Goal: Transaction & Acquisition: Purchase product/service

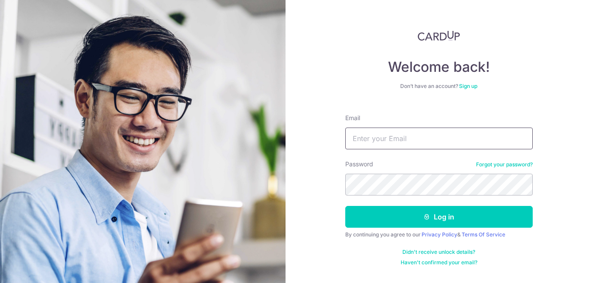
click at [386, 140] on input "Email" at bounding box center [439, 139] width 188 height 22
paste input "danishafiqah1505@gmail.com"
type input "danishafiqah1505@gmail.com"
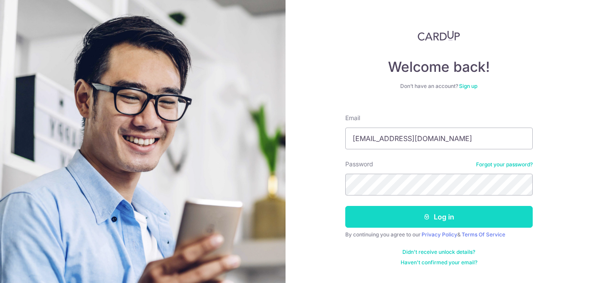
click at [394, 214] on button "Log in" at bounding box center [439, 217] width 188 height 22
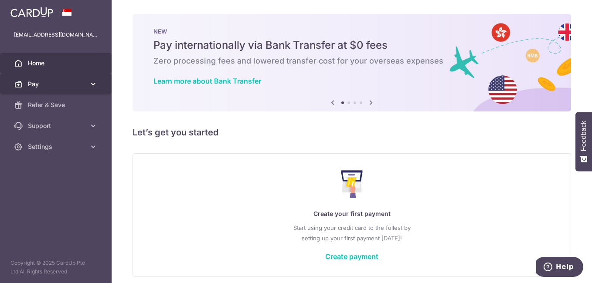
click at [63, 89] on link "Pay" at bounding box center [56, 84] width 112 height 21
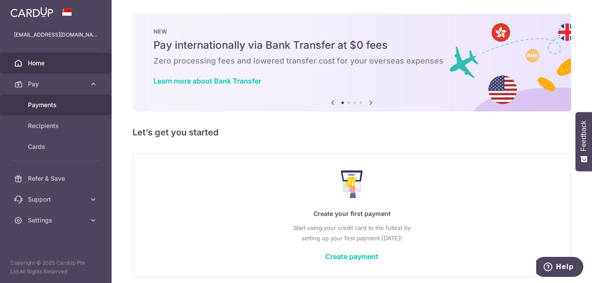
click at [59, 104] on span "Payments" at bounding box center [57, 105] width 58 height 9
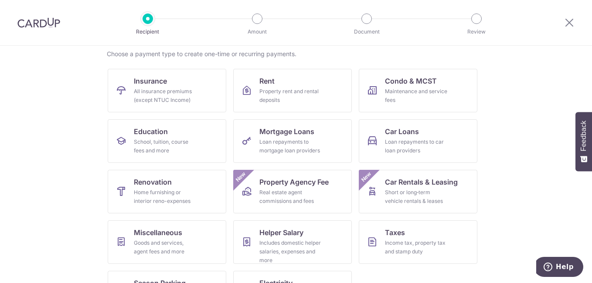
scroll to position [107, 0]
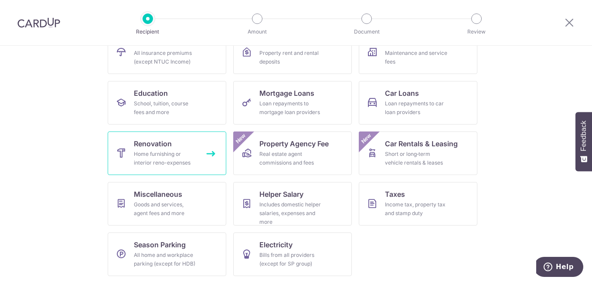
click at [141, 152] on div "Home furnishing or interior reno-expenses" at bounding box center [165, 158] width 63 height 17
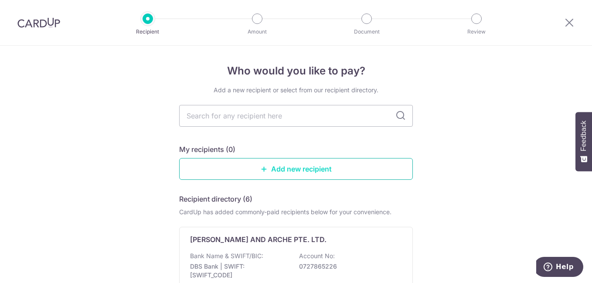
click at [227, 164] on link "Add new recipient" at bounding box center [296, 169] width 234 height 22
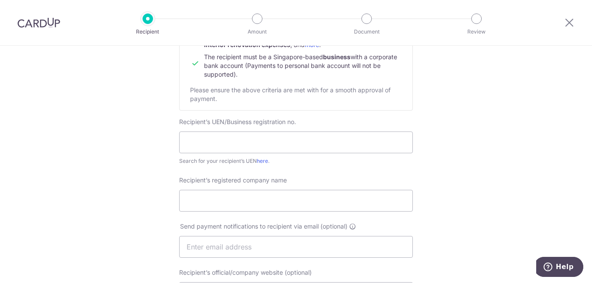
scroll to position [131, 0]
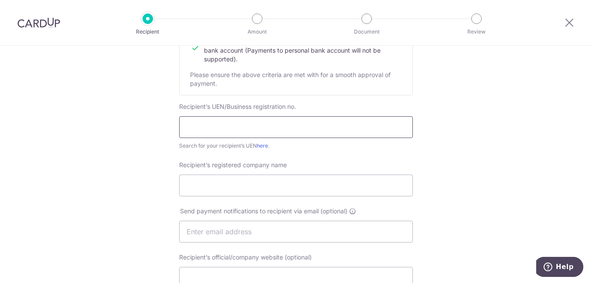
click at [285, 130] on input "text" at bounding box center [296, 127] width 234 height 22
paste input "202325012M"
type input "202325012M"
click at [261, 185] on input "Recipient’s registered company name" at bounding box center [296, 186] width 234 height 22
paste input "RedefineInterior Pte. Ltd."
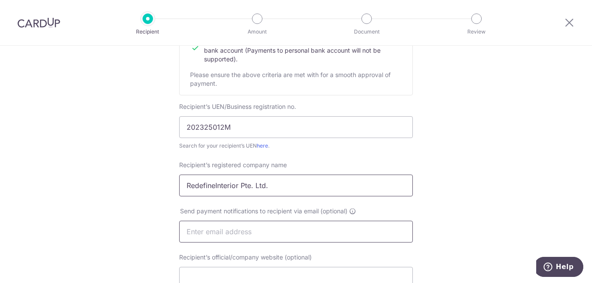
type input "RedefineInterior Pte. Ltd."
click at [230, 229] on input "text" at bounding box center [296, 232] width 234 height 22
type input "[DOMAIN_NAME][EMAIL_ADDRESS][DOMAIN_NAME]"
click at [463, 150] on div "Who would you like to pay? Your recipient does not need a CardUp account to rec…" at bounding box center [296, 243] width 592 height 656
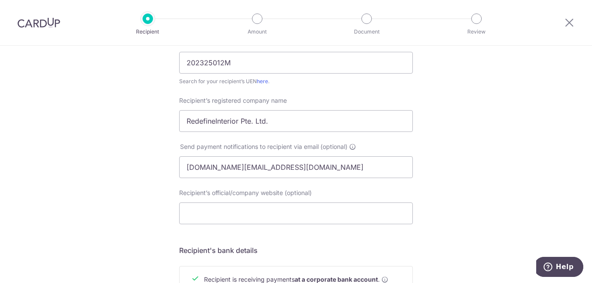
scroll to position [218, 0]
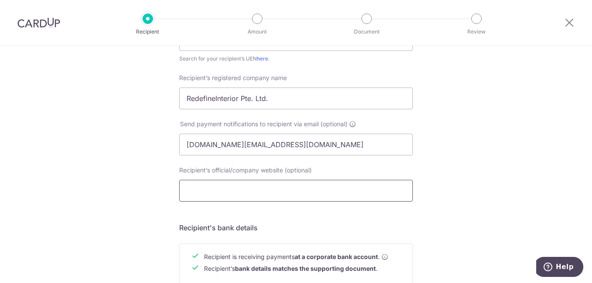
click at [381, 190] on input "Recipient’s official/company website (optional)" at bounding box center [296, 191] width 234 height 22
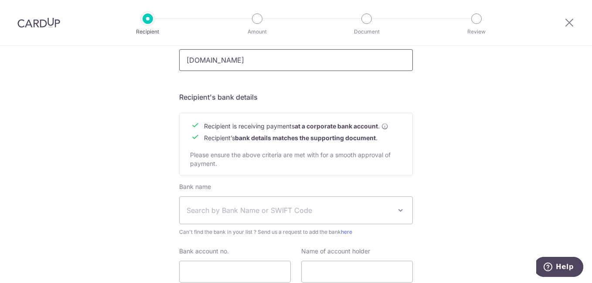
scroll to position [393, 0]
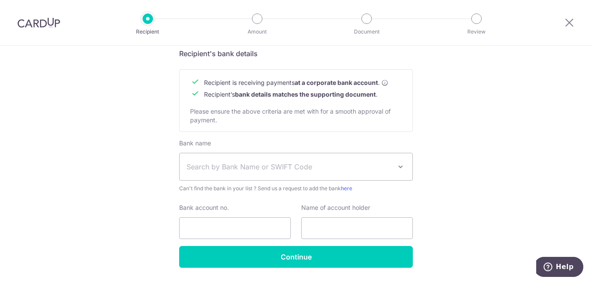
type input "www.redefineid.com"
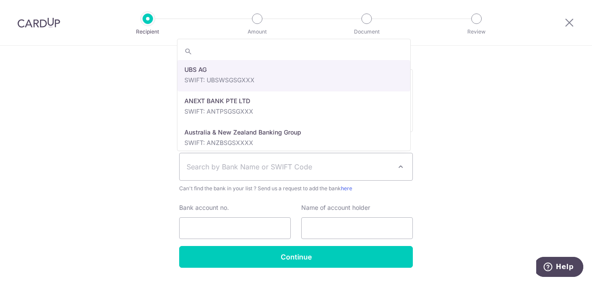
click at [328, 174] on span "Search by Bank Name or SWIFT Code" at bounding box center [296, 167] width 233 height 27
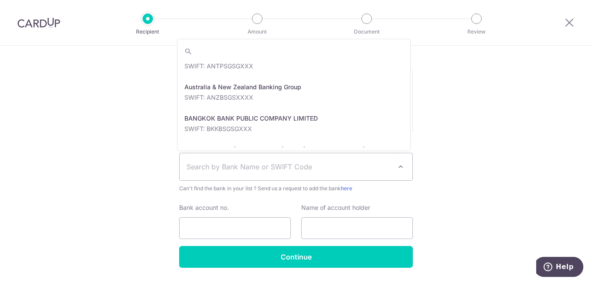
scroll to position [0, 0]
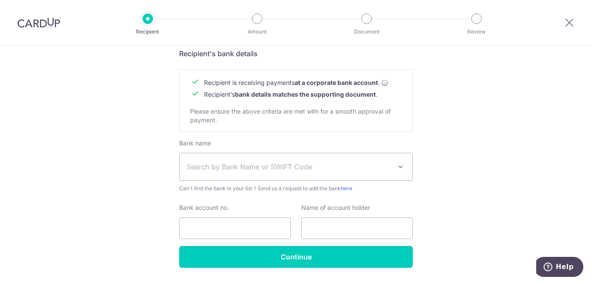
click at [316, 159] on span "Search by Bank Name or SWIFT Code" at bounding box center [296, 167] width 233 height 27
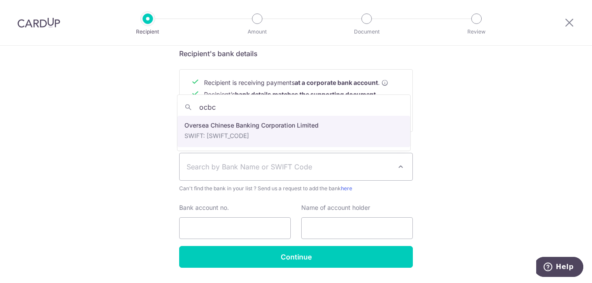
type input "ocbc"
select select "12"
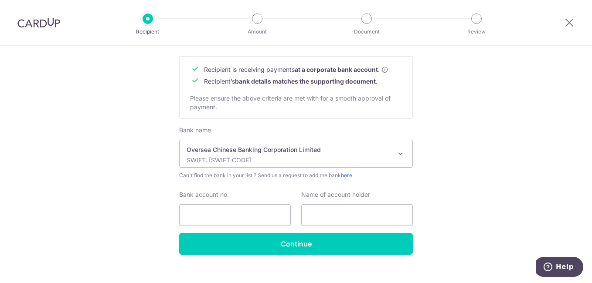
scroll to position [418, 0]
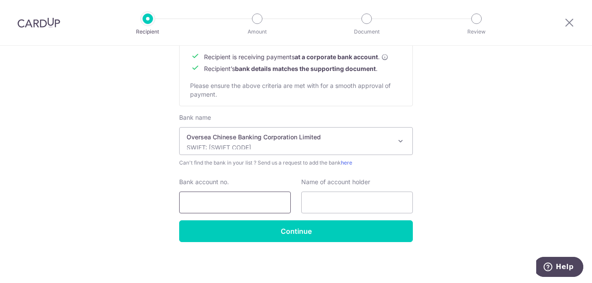
click at [263, 202] on input "Bank account no." at bounding box center [235, 203] width 112 height 22
type input "6026-9948-0001"
click at [307, 207] on input "text" at bounding box center [357, 203] width 112 height 22
type input "Redefine interior PTE LTD"
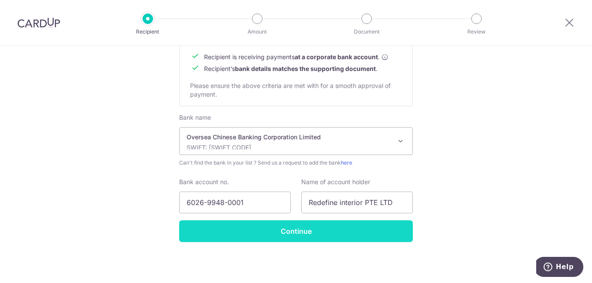
click at [269, 229] on input "Continue" at bounding box center [296, 232] width 234 height 22
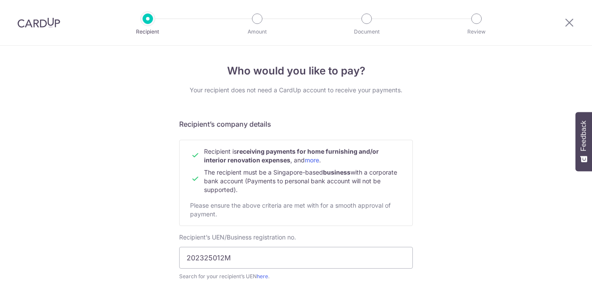
scroll to position [439, 0]
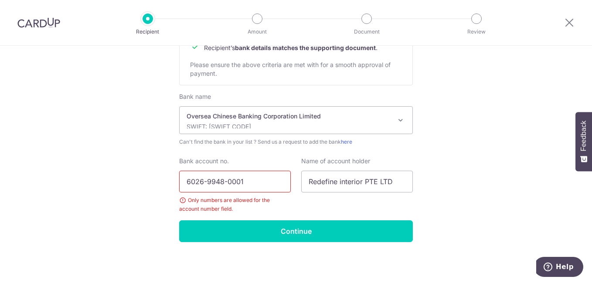
click at [225, 182] on input "6026-9948-0001" at bounding box center [235, 182] width 112 height 22
click at [206, 184] on input "6026-99480001" at bounding box center [235, 182] width 112 height 22
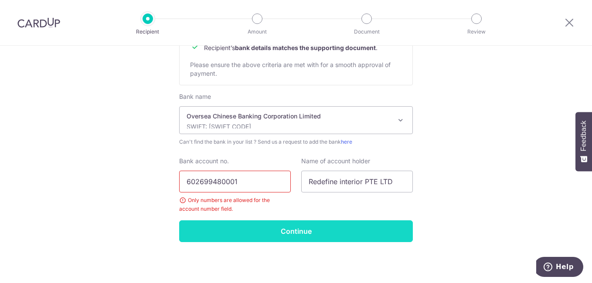
type input "602699480001"
click at [236, 231] on input "Continue" at bounding box center [296, 232] width 234 height 22
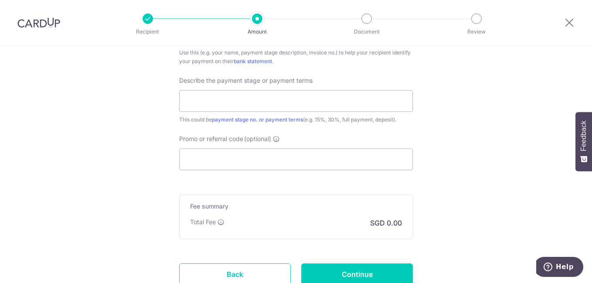
scroll to position [610, 0]
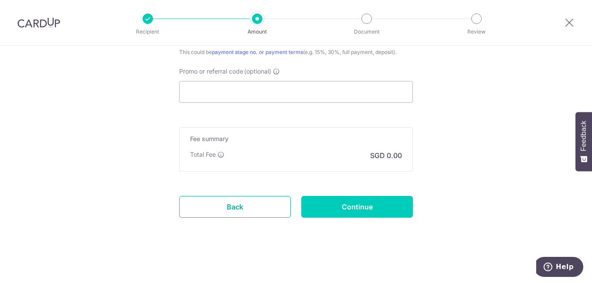
drag, startPoint x: 263, startPoint y: 201, endPoint x: 339, endPoint y: 40, distance: 177.9
click at [263, 201] on link "Back" at bounding box center [235, 207] width 112 height 22
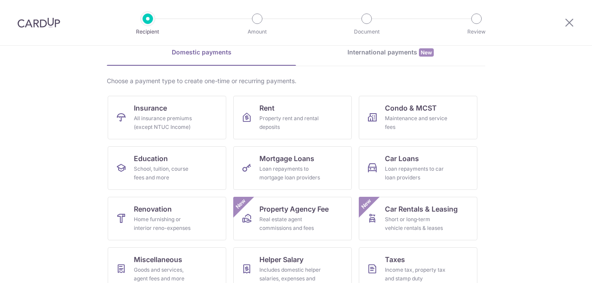
scroll to position [87, 0]
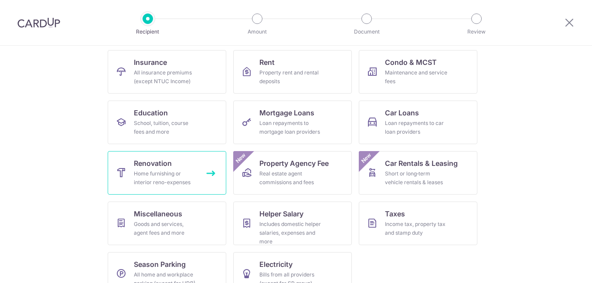
click at [182, 177] on div "Home furnishing or interior reno-expenses" at bounding box center [165, 178] width 63 height 17
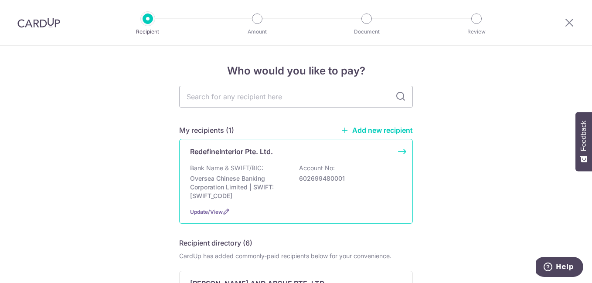
click at [345, 178] on p "602699480001" at bounding box center [348, 178] width 98 height 9
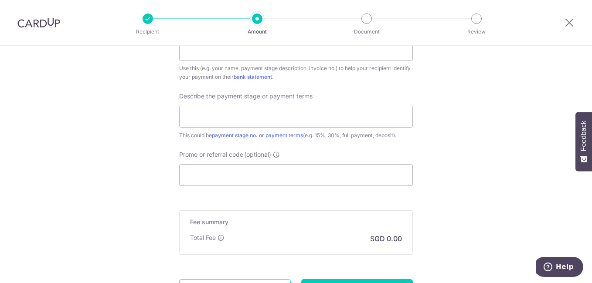
scroll to position [610, 0]
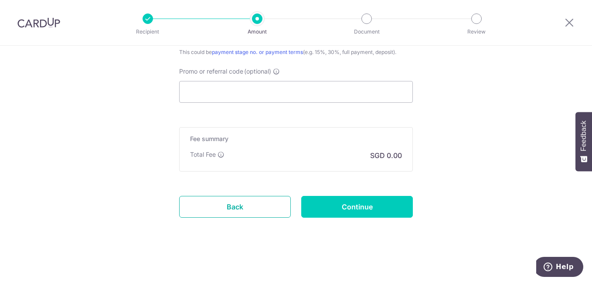
drag, startPoint x: 277, startPoint y: 215, endPoint x: 329, endPoint y: 48, distance: 175.2
click at [277, 215] on link "Back" at bounding box center [235, 207] width 112 height 22
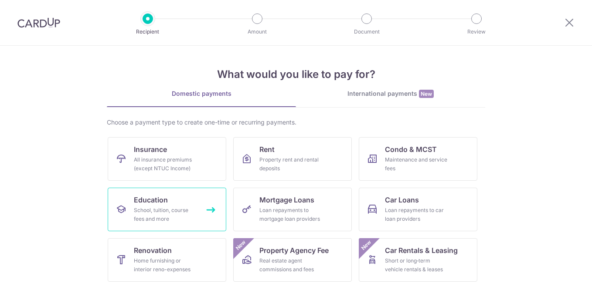
scroll to position [87, 0]
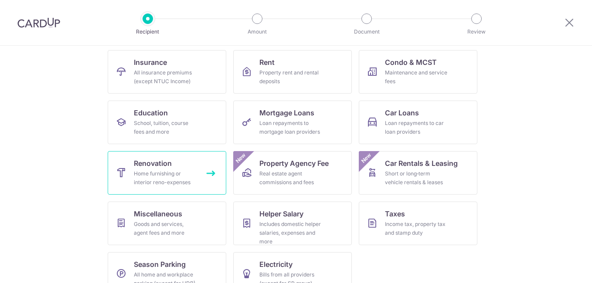
click at [198, 186] on link "Renovation Home furnishing or interior reno-expenses" at bounding box center [167, 173] width 119 height 44
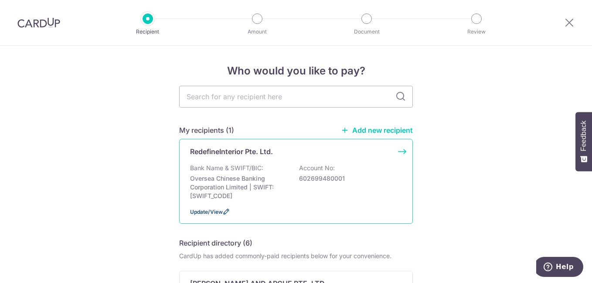
click at [217, 213] on span "Update/View" at bounding box center [206, 212] width 33 height 7
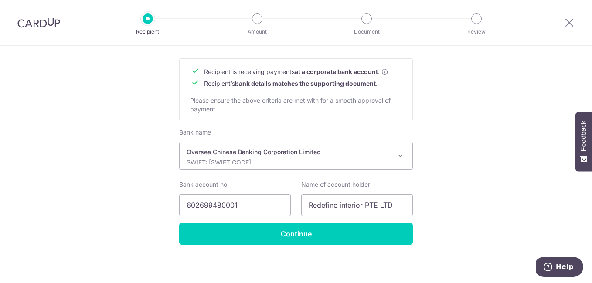
scroll to position [406, 0]
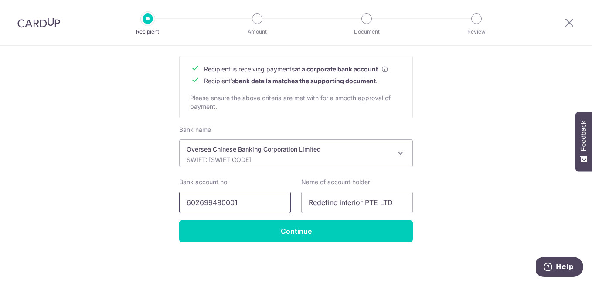
click at [223, 204] on input "602699480001" at bounding box center [235, 203] width 112 height 22
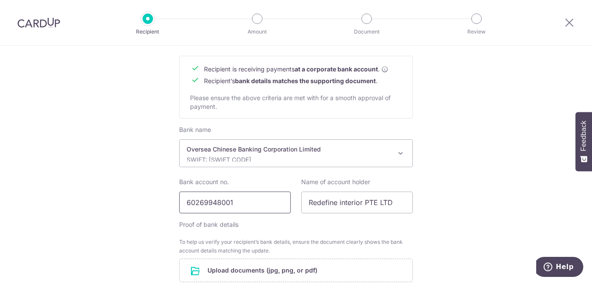
click at [242, 209] on input "60269948001" at bounding box center [235, 203] width 112 height 22
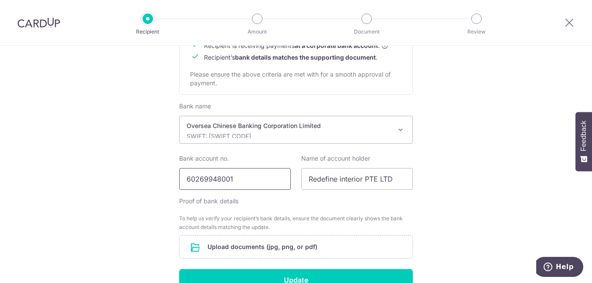
scroll to position [450, 0]
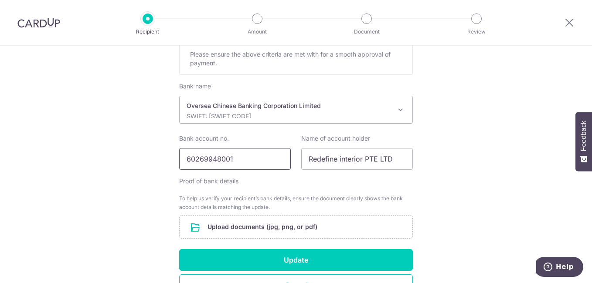
click at [228, 161] on input "60269948001" at bounding box center [235, 159] width 112 height 22
drag, startPoint x: 219, startPoint y: 161, endPoint x: 232, endPoint y: 157, distance: 12.8
click at [232, 157] on input "602699480001" at bounding box center [235, 159] width 112 height 22
type input "602699480001"
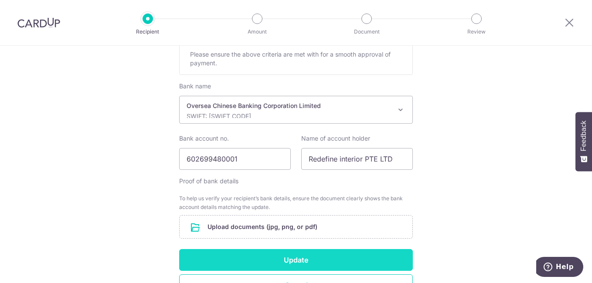
click at [320, 256] on button "Update" at bounding box center [296, 260] width 234 height 22
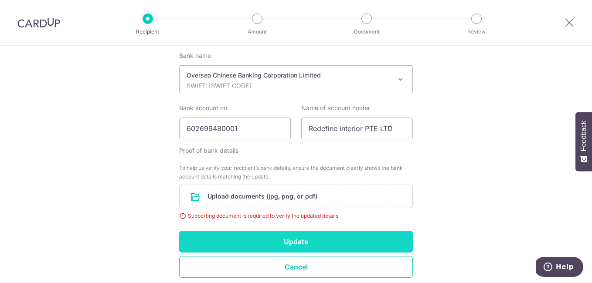
scroll to position [493, 0]
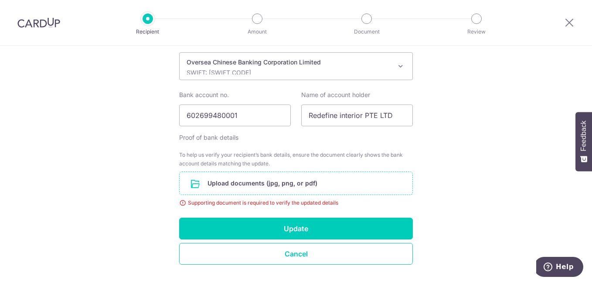
click at [222, 174] on input "file" at bounding box center [296, 183] width 233 height 23
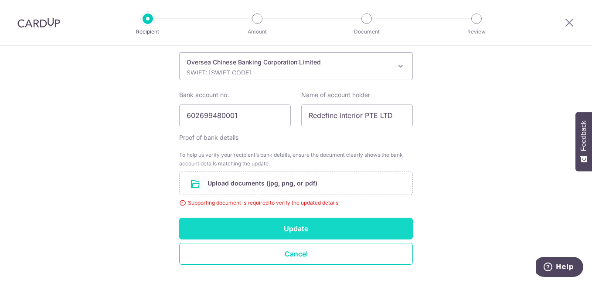
click at [304, 225] on button "Update" at bounding box center [296, 229] width 234 height 22
click at [300, 226] on button "Update" at bounding box center [296, 229] width 234 height 22
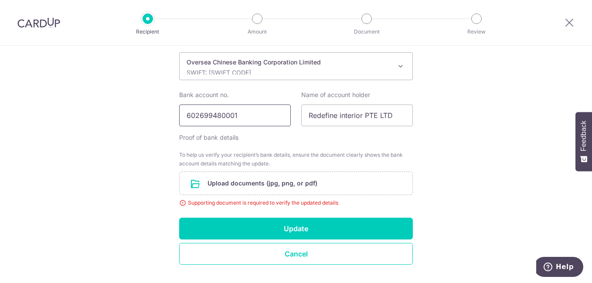
drag, startPoint x: 186, startPoint y: 114, endPoint x: 198, endPoint y: 115, distance: 11.8
click at [198, 115] on input "602699480001" at bounding box center [235, 116] width 112 height 22
click at [202, 115] on input "696029480001" at bounding box center [235, 116] width 112 height 22
click at [201, 115] on input "696029480001" at bounding box center [235, 116] width 112 height 22
type input "696029480001"
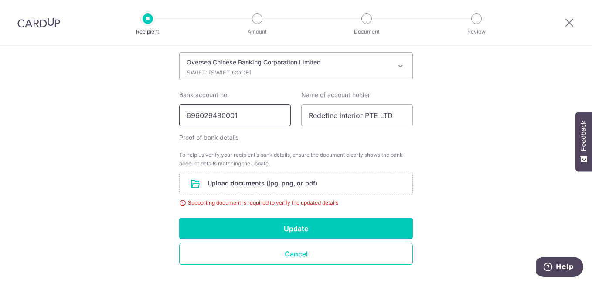
drag, startPoint x: 239, startPoint y: 113, endPoint x: 147, endPoint y: 110, distance: 92.5
type input "602699480001"
click at [260, 186] on input "file" at bounding box center [296, 183] width 233 height 23
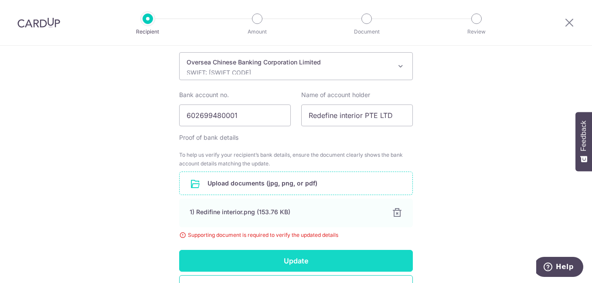
click at [263, 257] on button "Update" at bounding box center [296, 261] width 234 height 22
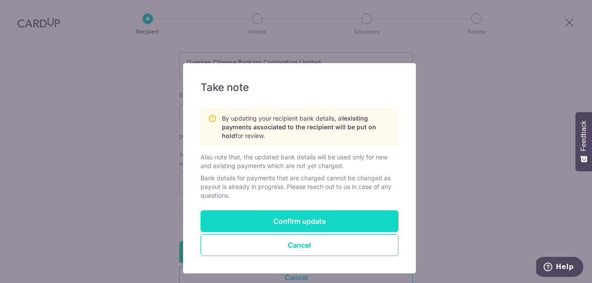
click at [269, 225] on button "Confirm update" at bounding box center [300, 222] width 198 height 22
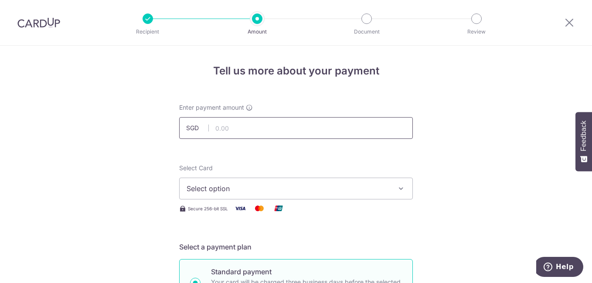
click at [238, 130] on input "text" at bounding box center [296, 128] width 234 height 22
type input "1,920.00"
click at [285, 193] on span "Select option" at bounding box center [288, 189] width 203 height 10
click at [280, 184] on span "Select option" at bounding box center [288, 189] width 203 height 10
click at [280, 185] on span "Select option" at bounding box center [288, 189] width 203 height 10
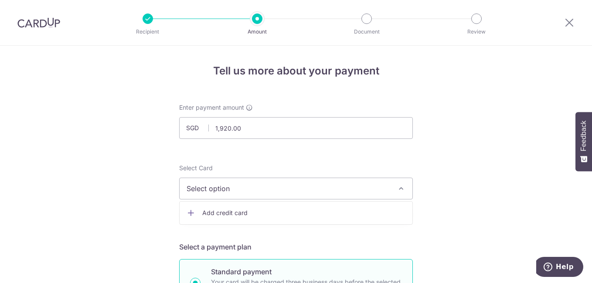
click at [279, 215] on span "Add credit card" at bounding box center [303, 213] width 203 height 9
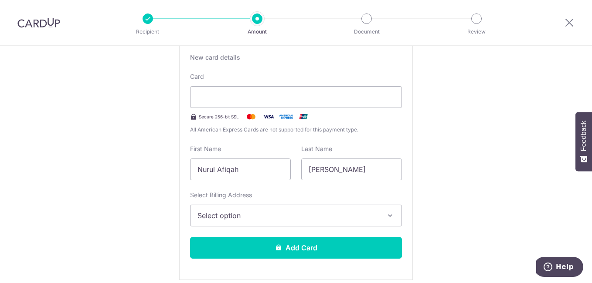
scroll to position [174, 0]
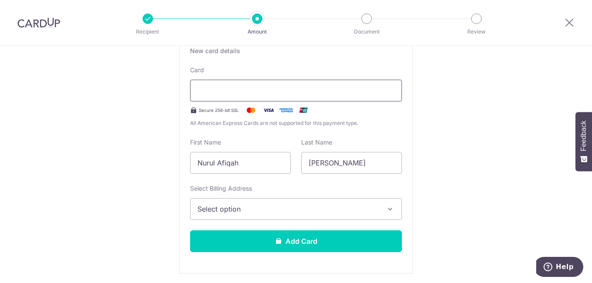
click at [280, 84] on div at bounding box center [296, 91] width 212 height 22
click at [270, 164] on input "Nurul Afiqah" at bounding box center [240, 163] width 101 height 22
drag, startPoint x: 266, startPoint y: 165, endPoint x: 163, endPoint y: 164, distance: 103.8
type input "d"
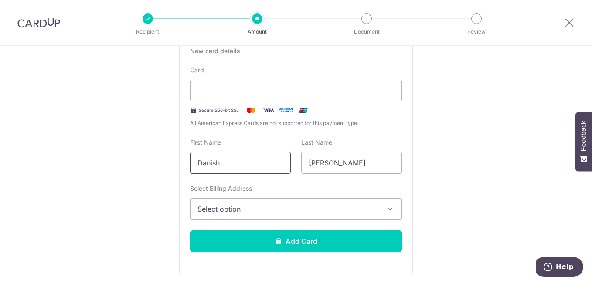
type input "Danish"
type input "Izzuan"
click at [287, 205] on span "Select option" at bounding box center [288, 209] width 181 height 10
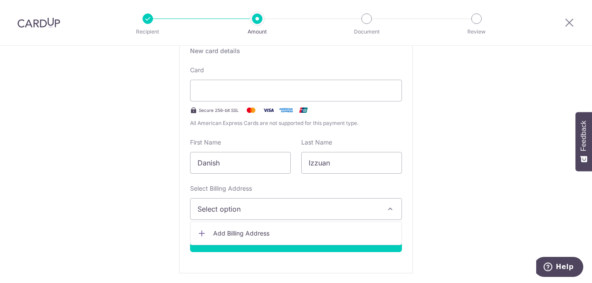
click at [287, 205] on span "Select option" at bounding box center [288, 209] width 181 height 10
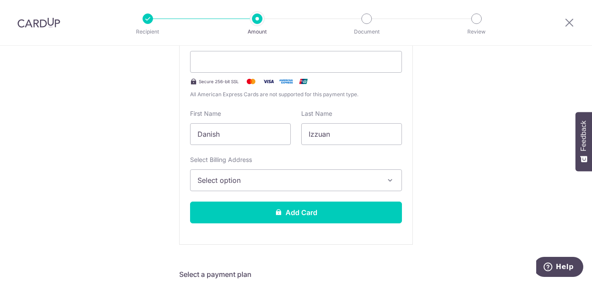
scroll to position [218, 0]
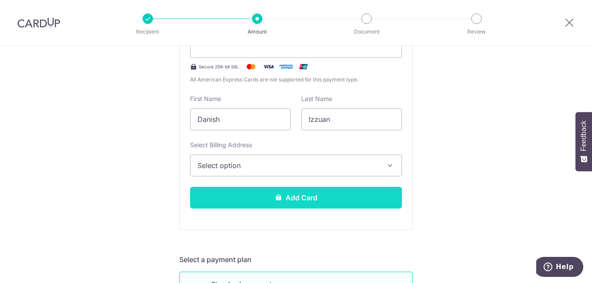
click at [288, 203] on button "Add Card" at bounding box center [296, 198] width 212 height 22
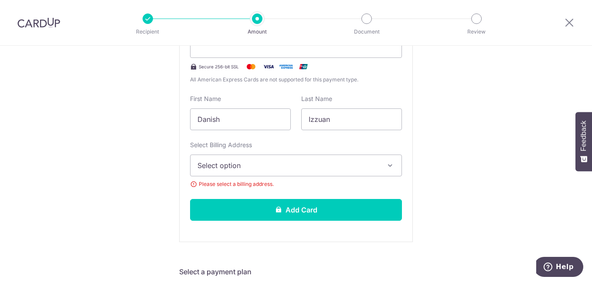
click at [282, 171] on button "Select option" at bounding box center [296, 166] width 212 height 22
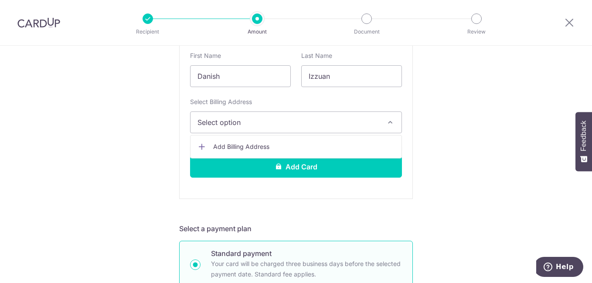
scroll to position [262, 0]
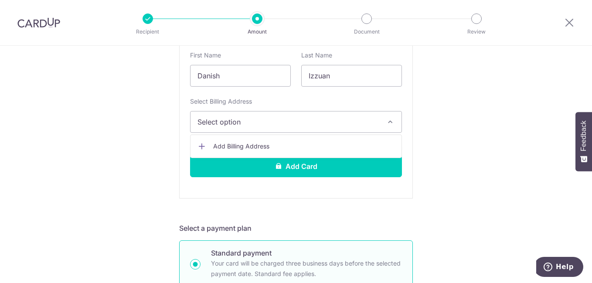
click at [252, 151] on link "Add Billing Address" at bounding box center [296, 147] width 211 height 16
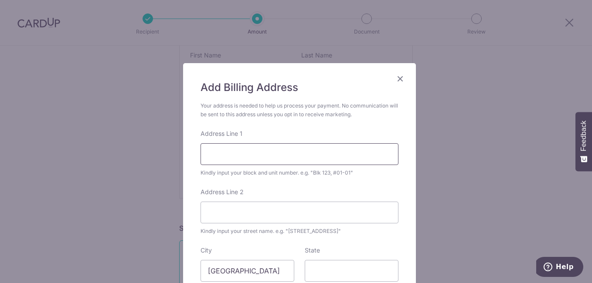
click at [286, 153] on input "Address Line 1" at bounding box center [300, 154] width 198 height 22
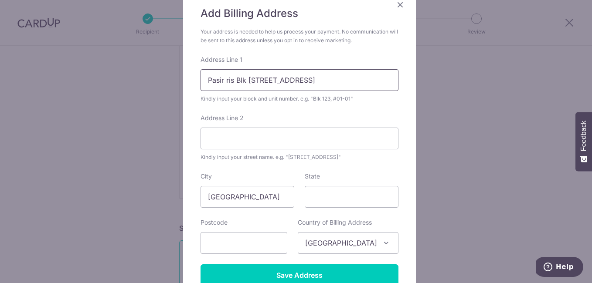
scroll to position [131, 0]
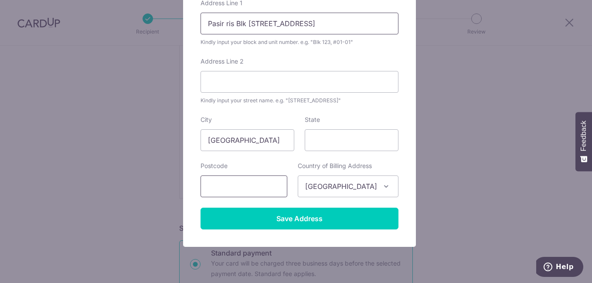
type input "Pasir ris Blk 530a #05-356 Psir ris Drive 1"
click at [267, 188] on input "text" at bounding box center [244, 187] width 87 height 22
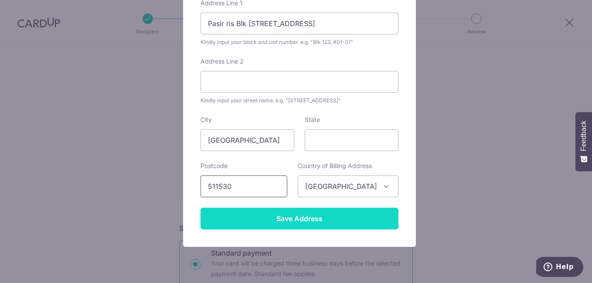
type input "511530"
click at [284, 223] on input "Save Address" at bounding box center [300, 219] width 198 height 22
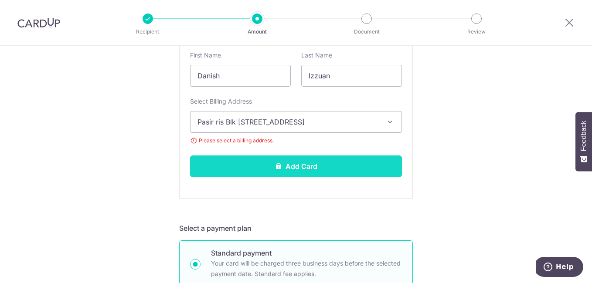
click at [299, 172] on button "Add Card" at bounding box center [296, 167] width 212 height 22
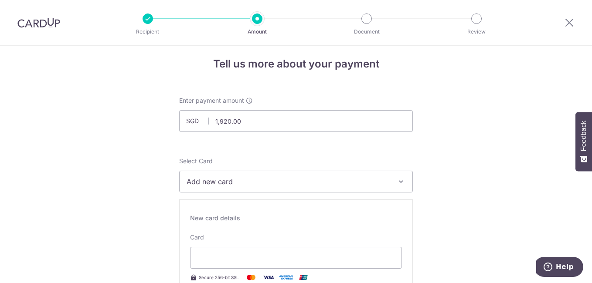
scroll to position [0, 0]
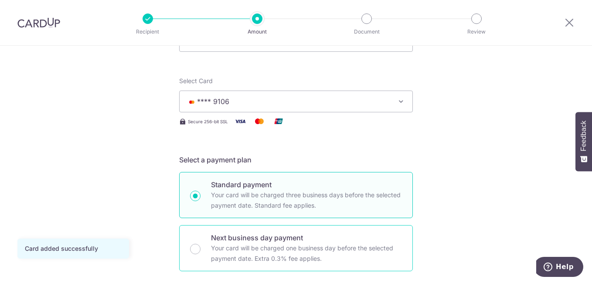
scroll to position [174, 0]
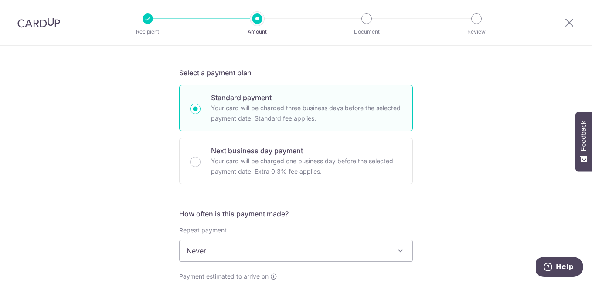
click at [324, 116] on p "Your card will be charged three business days before the selected payment date.…" at bounding box center [306, 113] width 191 height 21
click at [201, 114] on input "Standard payment Your card will be charged three business days before the selec…" at bounding box center [195, 109] width 10 height 10
radio input "true"
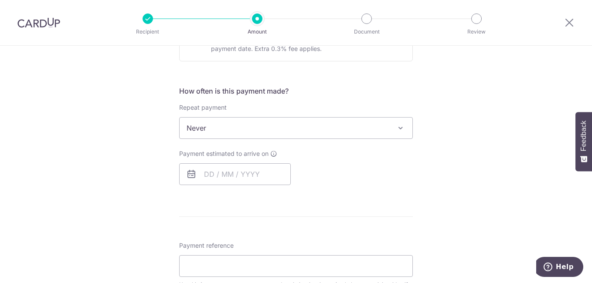
scroll to position [305, 0]
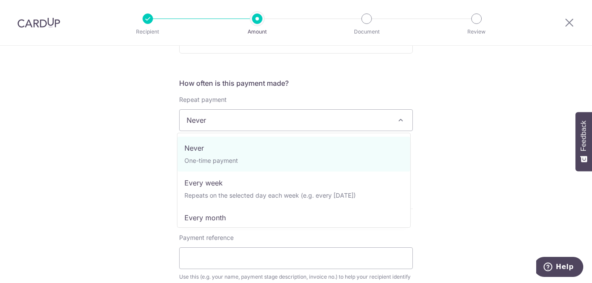
click at [296, 128] on span "Never" at bounding box center [296, 120] width 233 height 21
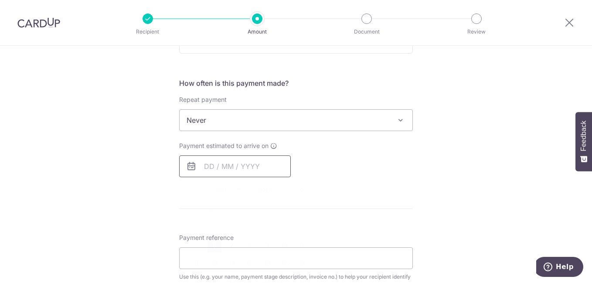
click at [208, 166] on input "text" at bounding box center [235, 167] width 112 height 22
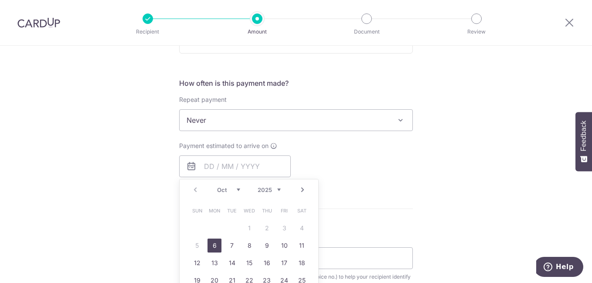
click at [210, 246] on link "6" at bounding box center [215, 246] width 14 height 14
type input "[DATE]"
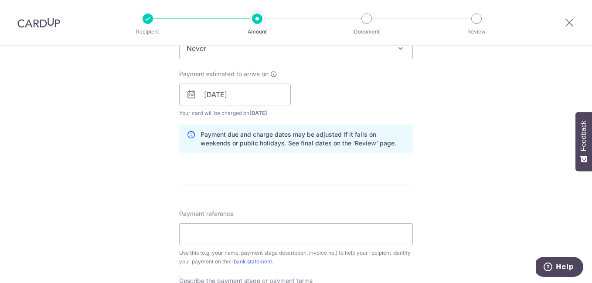
scroll to position [471, 0]
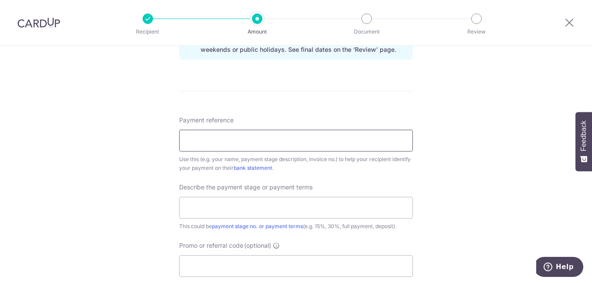
click at [247, 144] on input "Payment reference" at bounding box center [296, 141] width 234 height 22
paste input "RID-EN-"
paste input "RID-EN-E01003"
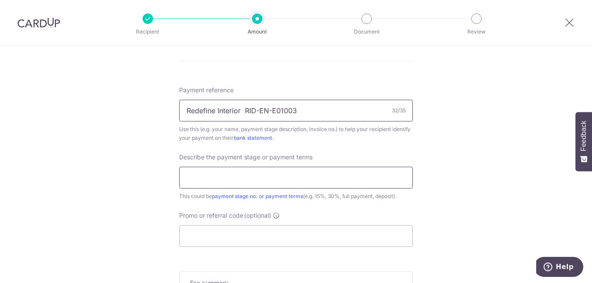
scroll to position [515, 0]
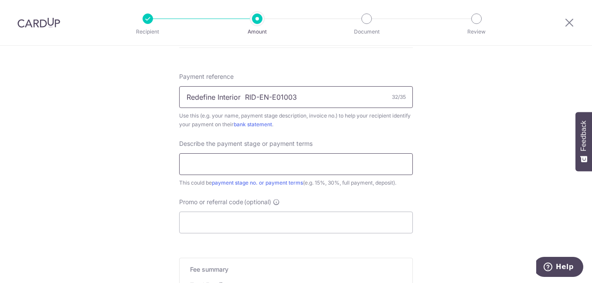
type input "Redefine Interior RID-EN-E01003"
click at [264, 169] on input "text" at bounding box center [296, 165] width 234 height 22
paste input "10% Payment Upon Contract Confirmat"
type input "10% Payment Upon Contract"
click at [285, 217] on input "Promo or referral code (optional)" at bounding box center [296, 223] width 234 height 22
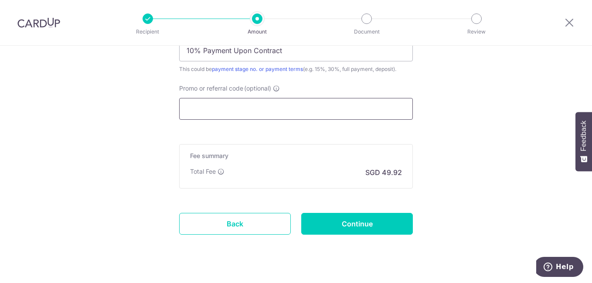
scroll to position [645, 0]
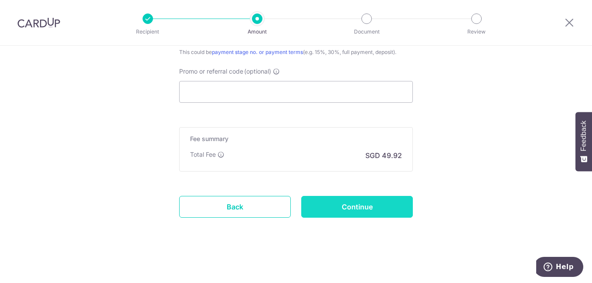
click at [333, 208] on input "Continue" at bounding box center [357, 207] width 112 height 22
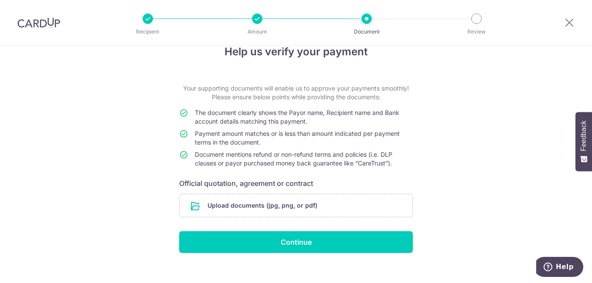
scroll to position [30, 0]
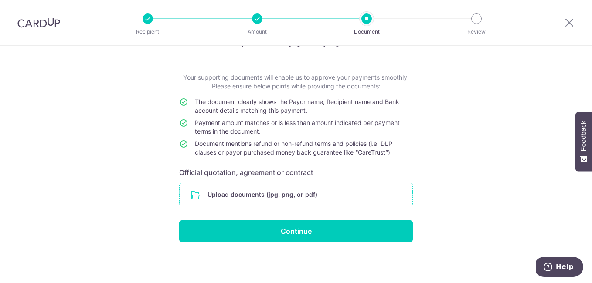
click at [274, 190] on input "file" at bounding box center [296, 195] width 233 height 23
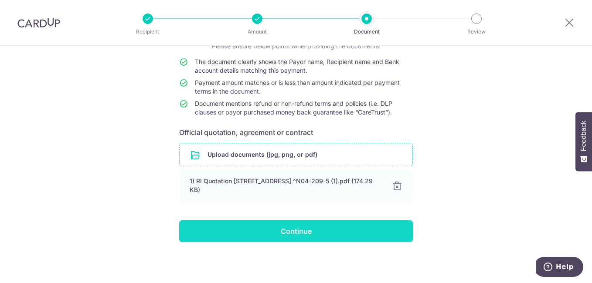
scroll to position [70, 0]
click at [247, 229] on input "Continue" at bounding box center [296, 232] width 234 height 22
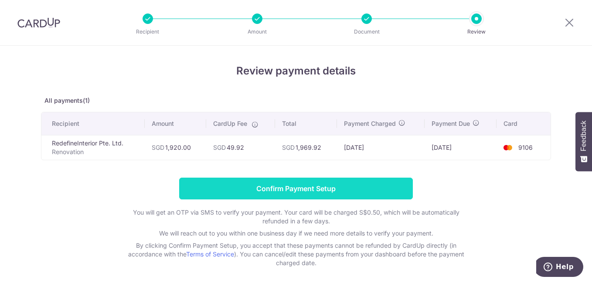
click at [357, 188] on input "Confirm Payment Setup" at bounding box center [296, 189] width 234 height 22
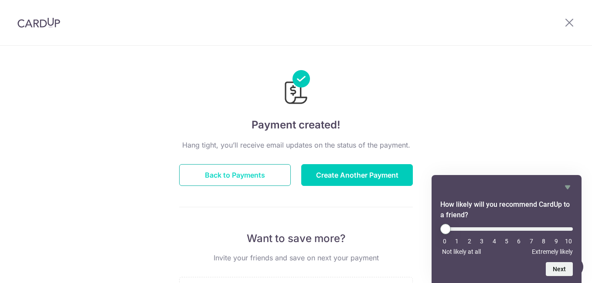
click at [255, 172] on button "Back to Payments" at bounding box center [235, 175] width 112 height 22
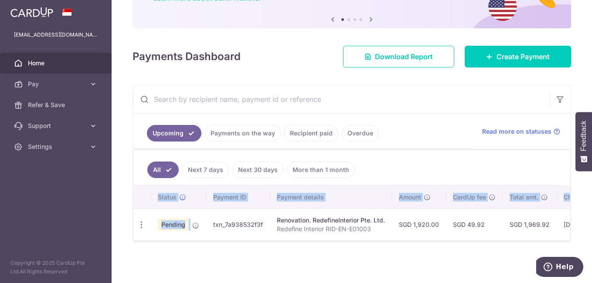
drag, startPoint x: 211, startPoint y: 233, endPoint x: 266, endPoint y: 239, distance: 54.8
click at [266, 239] on div "Status Payment ID Payment details Amount CardUp fee Total amt. Charge date Due …" at bounding box center [351, 213] width 437 height 55
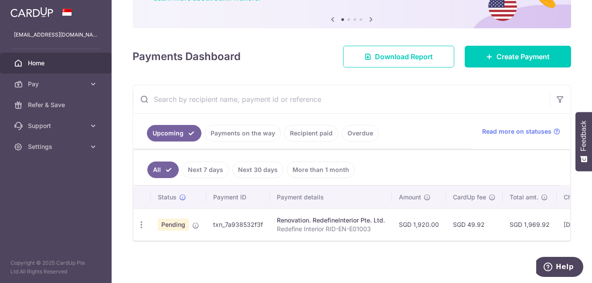
drag, startPoint x: 266, startPoint y: 239, endPoint x: 258, endPoint y: 241, distance: 8.0
click at [258, 241] on div at bounding box center [351, 241] width 437 height 1
drag, startPoint x: 256, startPoint y: 241, endPoint x: 325, endPoint y: 245, distance: 68.6
click at [325, 245] on div "× Pause Schedule Pause all future payments in this series Pause just this one p…" at bounding box center [352, 141] width 481 height 283
drag, startPoint x: 324, startPoint y: 245, endPoint x: 340, endPoint y: 247, distance: 16.2
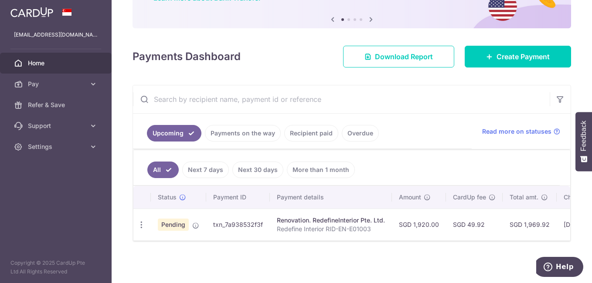
click at [340, 247] on div "× Pause Schedule Pause all future payments in this series Pause just this one p…" at bounding box center [352, 141] width 481 height 283
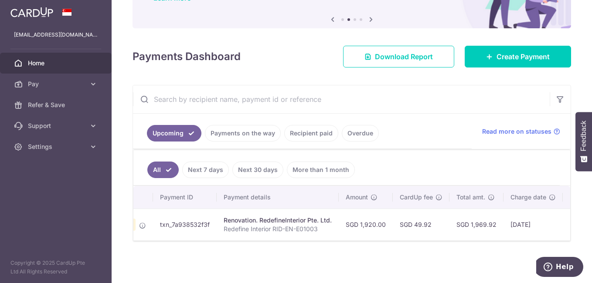
scroll to position [0, 55]
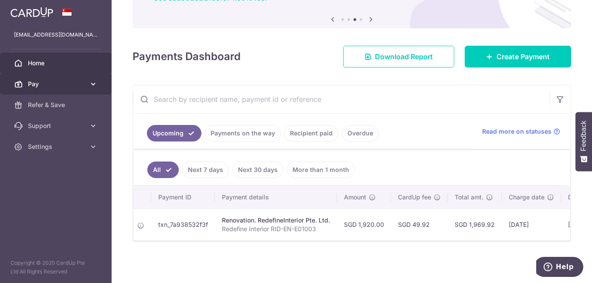
click at [43, 85] on span "Pay" at bounding box center [57, 84] width 58 height 9
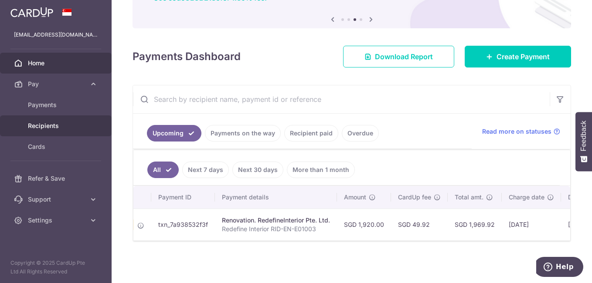
click at [54, 126] on span "Recipients" at bounding box center [57, 126] width 58 height 9
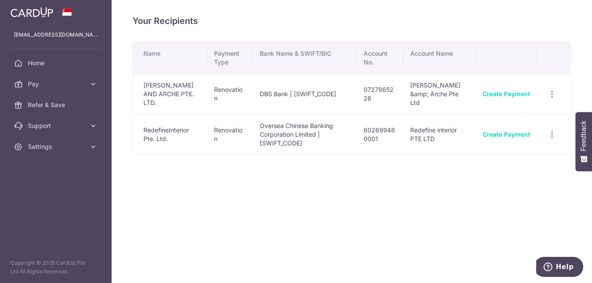
click at [447, 99] on td "Avery &amp; Arche Pte Ltd" at bounding box center [439, 94] width 73 height 41
click at [556, 92] on icon "button" at bounding box center [552, 94] width 9 height 9
click at [519, 120] on span "View/Edit" at bounding box center [523, 118] width 59 height 10
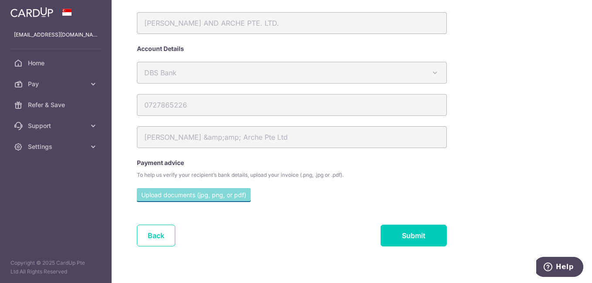
scroll to position [41, 0]
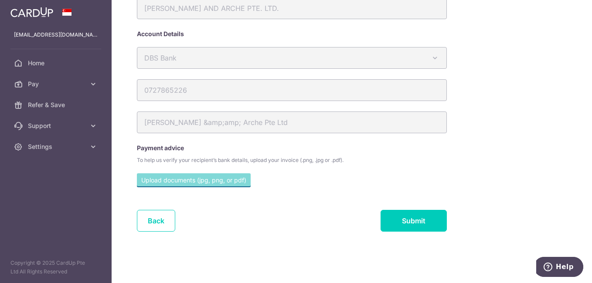
click at [176, 222] on div "Back Submit" at bounding box center [292, 221] width 310 height 22
click at [157, 222] on link "Back" at bounding box center [156, 221] width 38 height 22
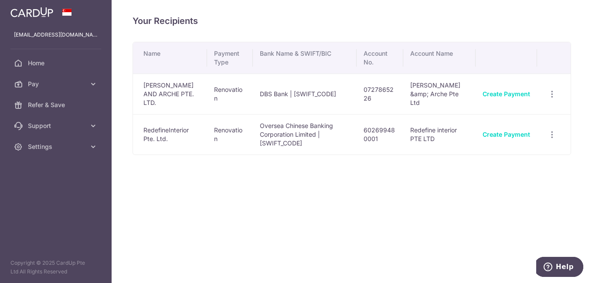
click at [326, 135] on td "Oversea Chinese Banking Corporation Limited | OCBCSGSGXXX" at bounding box center [305, 134] width 104 height 41
click at [88, 89] on link "Pay" at bounding box center [56, 84] width 112 height 21
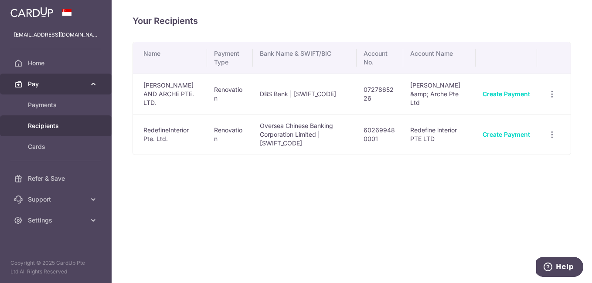
click at [88, 89] on link "Pay" at bounding box center [56, 84] width 112 height 21
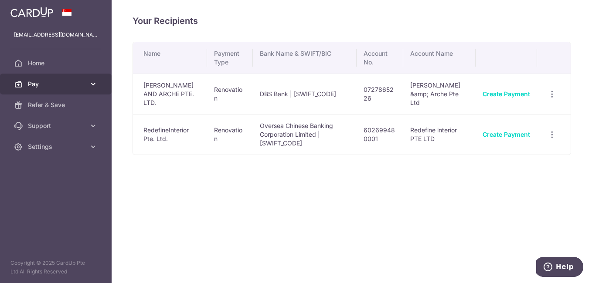
click at [88, 89] on link "Pay" at bounding box center [56, 84] width 112 height 21
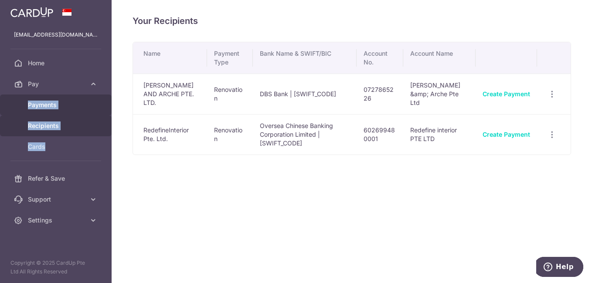
click at [74, 105] on span "Payments" at bounding box center [57, 105] width 58 height 9
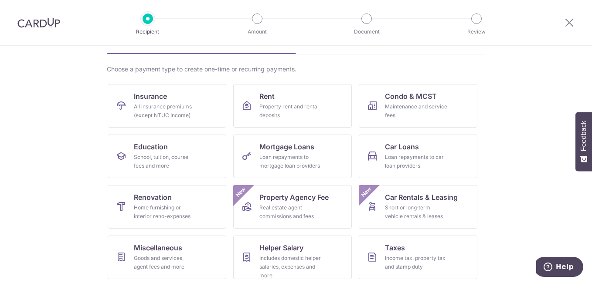
scroll to position [107, 0]
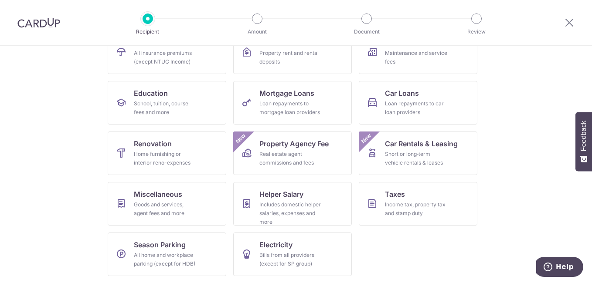
click at [48, 23] on img at bounding box center [38, 22] width 43 height 10
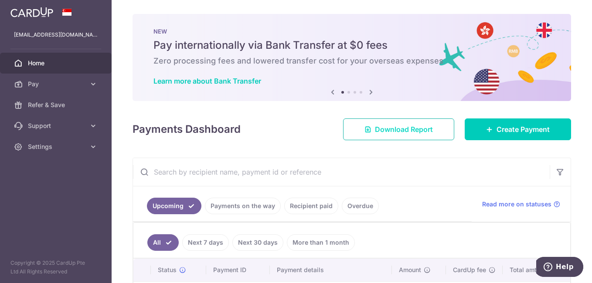
click at [375, 126] on span "Download Report" at bounding box center [404, 129] width 58 height 10
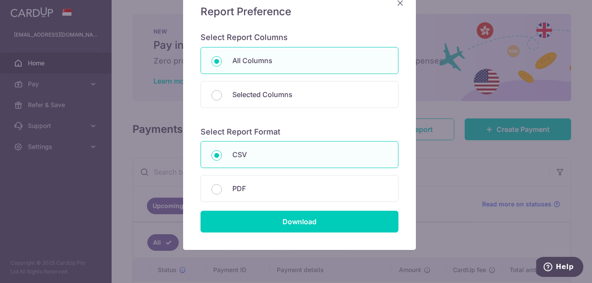
scroll to position [87, 0]
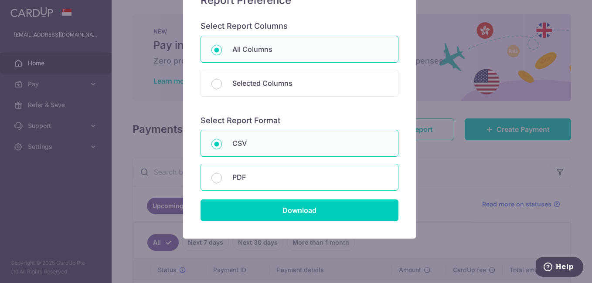
click at [350, 174] on p "PDF" at bounding box center [309, 177] width 155 height 10
click at [222, 174] on input "PDF" at bounding box center [217, 178] width 10 height 10
radio input "false"
radio input "true"
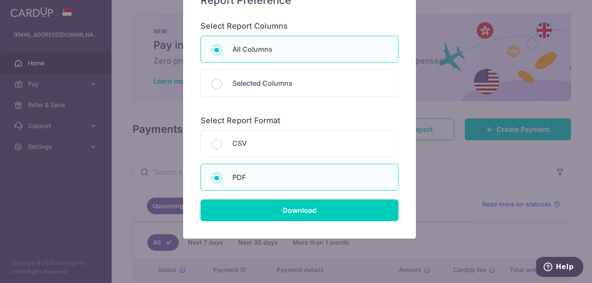
click at [389, 129] on form "Select Report Columns All Columns Selected Columns Payment Id Frequency Type Re…" at bounding box center [300, 121] width 198 height 200
click at [389, 100] on div "All Columns Selected Columns Payment Id Frequency Type Recipient Name Payment R…" at bounding box center [300, 71] width 198 height 70
click at [470, 89] on div "Report Preference Select Report Columns All Columns Selected Columns Payment Id…" at bounding box center [296, 141] width 592 height 283
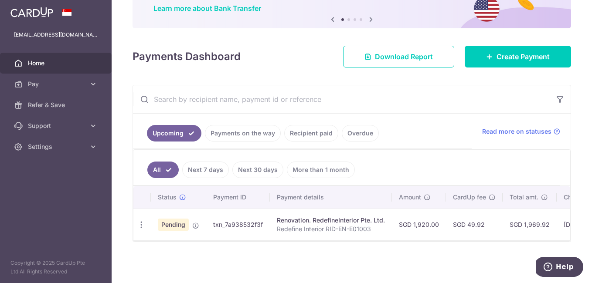
scroll to position [77, 0]
click at [328, 225] on p "Redefine Interior RID-EN-E01003" at bounding box center [331, 229] width 108 height 9
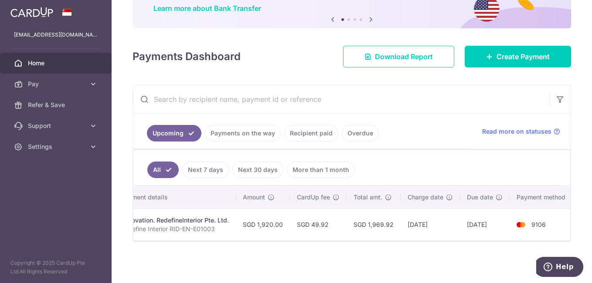
scroll to position [0, 161]
click at [235, 131] on link "Payments on the way" at bounding box center [243, 133] width 76 height 17
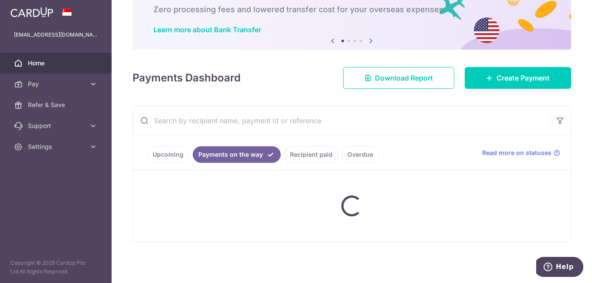
scroll to position [77, 0]
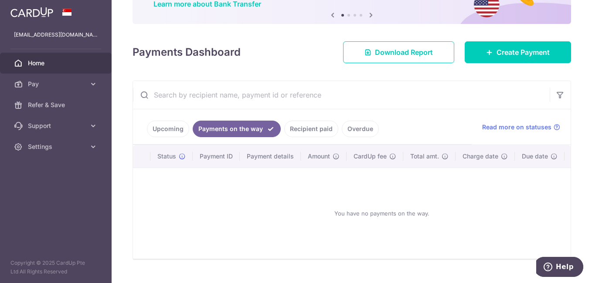
click at [294, 133] on link "Recipient paid" at bounding box center [311, 129] width 54 height 17
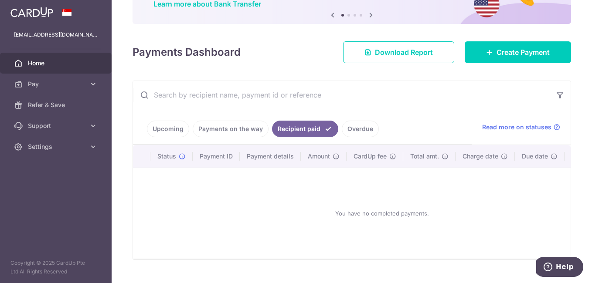
click at [348, 128] on link "Overdue" at bounding box center [360, 129] width 37 height 17
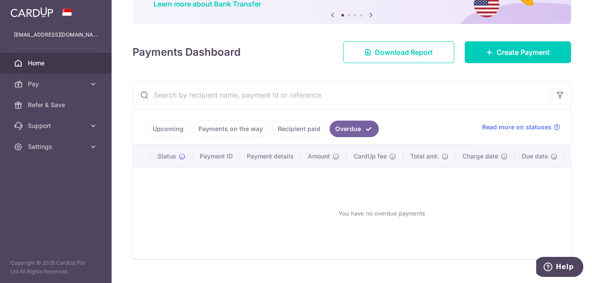
click at [302, 128] on link "Recipient paid" at bounding box center [299, 129] width 54 height 17
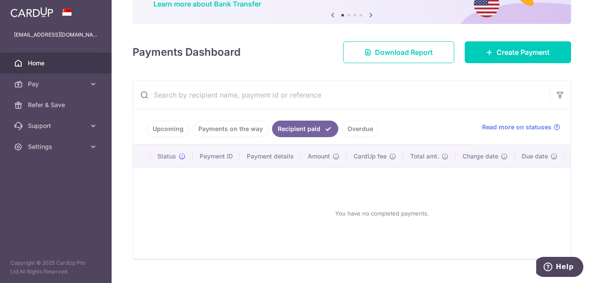
drag, startPoint x: 302, startPoint y: 128, endPoint x: 235, endPoint y: 130, distance: 67.2
click at [235, 130] on link "Payments on the way" at bounding box center [231, 129] width 76 height 17
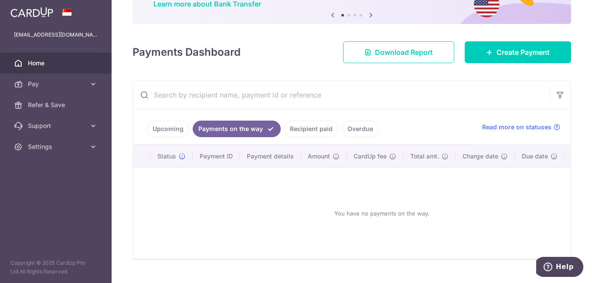
click at [178, 130] on link "Upcoming" at bounding box center [168, 129] width 42 height 17
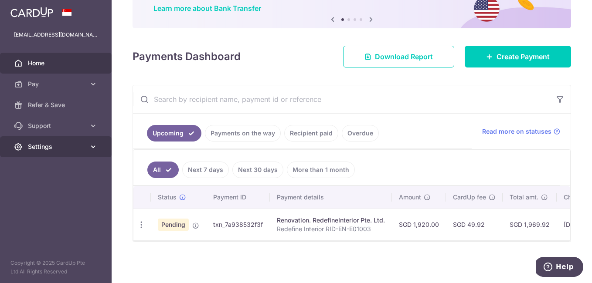
click at [68, 151] on link "Settings" at bounding box center [56, 147] width 112 height 21
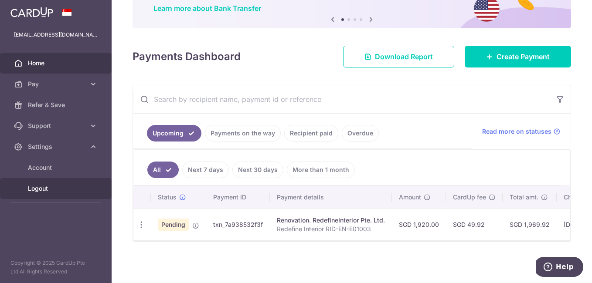
click at [48, 188] on span "Logout" at bounding box center [57, 188] width 58 height 9
